Goal: Transaction & Acquisition: Purchase product/service

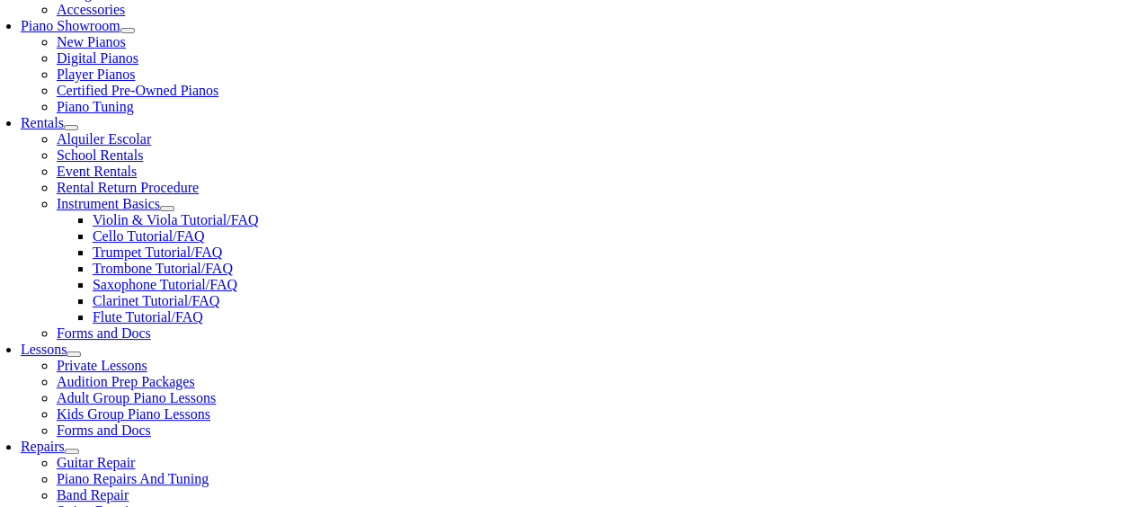
scroll to position [539, 0]
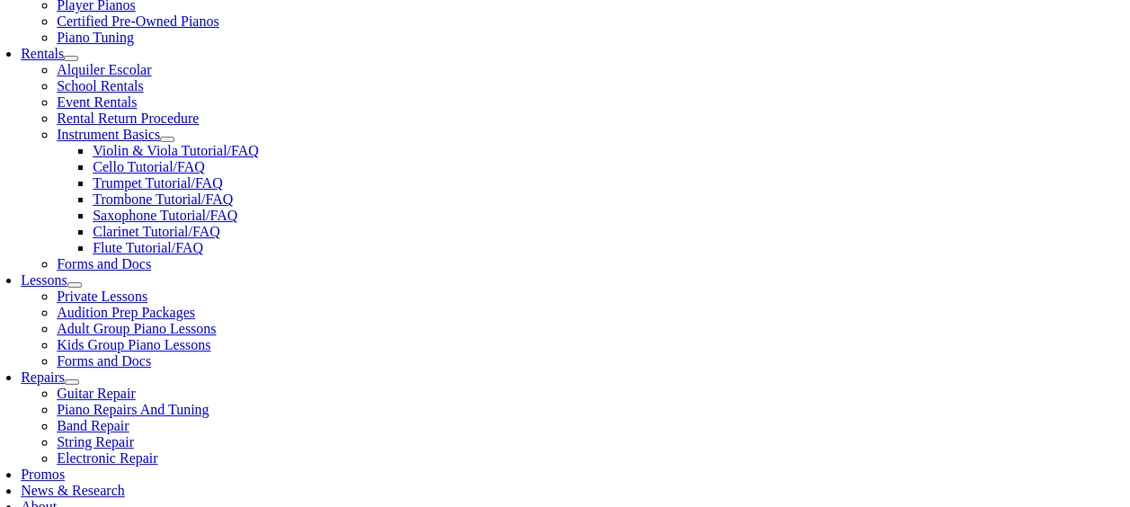
scroll to position [629, 0]
